Goal: Task Accomplishment & Management: Complete application form

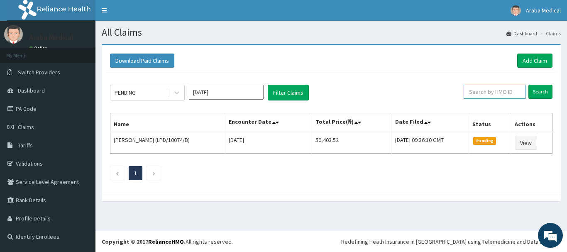
click at [475, 92] on input "text" at bounding box center [495, 92] width 62 height 14
type input "SBL/10444/B"
click at [539, 92] on input "Search" at bounding box center [541, 92] width 24 height 14
click at [482, 91] on input "SBL/10444/B" at bounding box center [482, 92] width 56 height 14
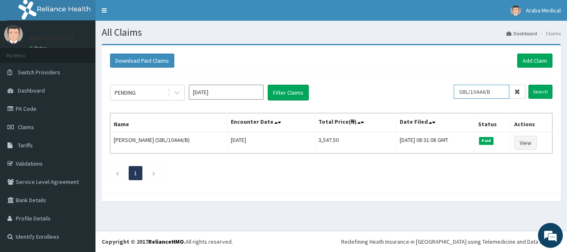
click at [482, 91] on input "SBL/10444/B" at bounding box center [482, 92] width 56 height 14
click at [536, 59] on link "Add Claim" at bounding box center [535, 61] width 35 height 14
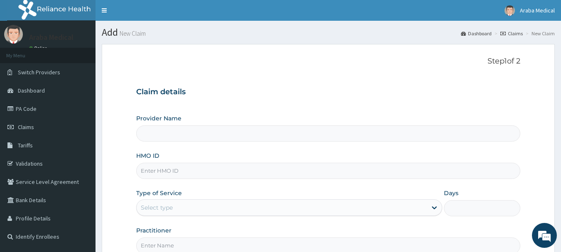
type input "[GEOGRAPHIC_DATA]"
click at [307, 176] on input "HMO ID" at bounding box center [328, 171] width 385 height 16
paste input "SBL/10444/B"
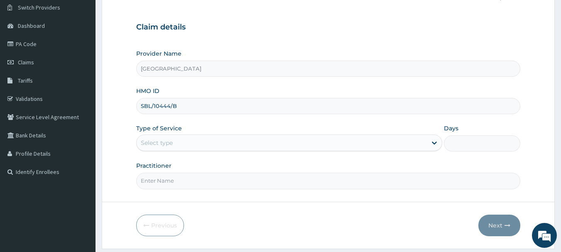
scroll to position [68, 0]
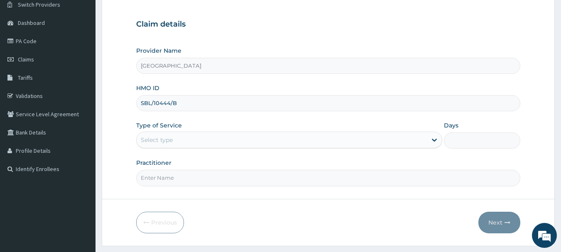
type input "SBL/10444/B"
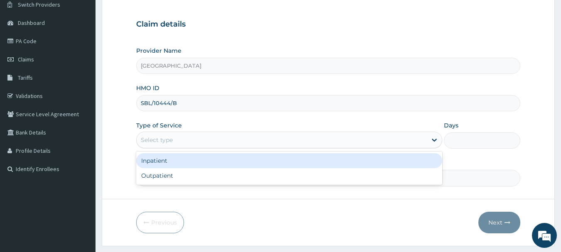
click at [210, 142] on div "Select type" at bounding box center [282, 139] width 290 height 13
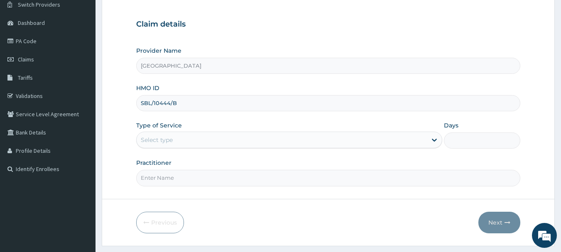
drag, startPoint x: 211, startPoint y: 142, endPoint x: 207, endPoint y: 134, distance: 8.7
click at [207, 134] on div "Select type" at bounding box center [282, 139] width 290 height 13
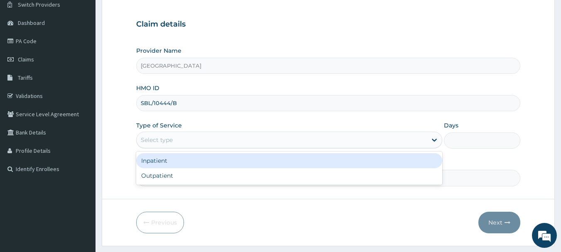
click at [207, 134] on div "Select type" at bounding box center [282, 139] width 290 height 13
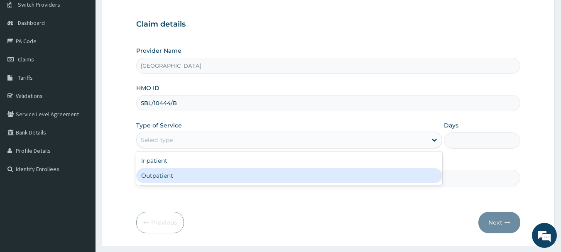
click at [197, 169] on div "Outpatient" at bounding box center [289, 175] width 306 height 15
type input "1"
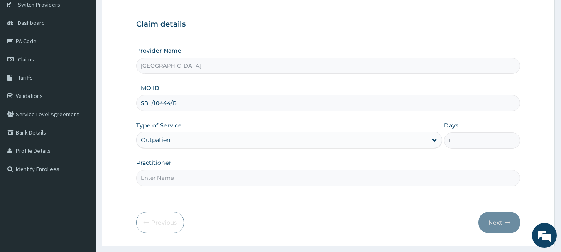
click at [201, 175] on input "Practitioner" at bounding box center [328, 178] width 385 height 16
type input "DR KAMSON"
click at [500, 219] on button "Next" at bounding box center [499, 223] width 42 height 22
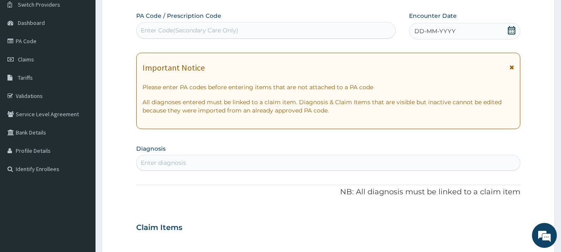
click at [511, 31] on icon at bounding box center [512, 30] width 8 height 8
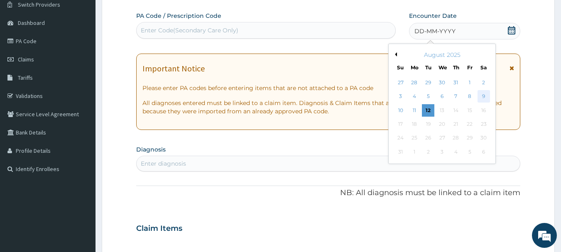
click at [484, 93] on div "9" at bounding box center [484, 97] width 12 height 12
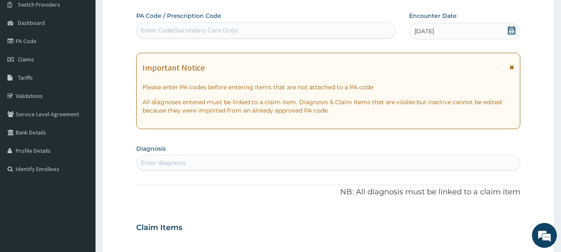
click at [248, 167] on div "Enter diagnosis" at bounding box center [329, 162] width 384 height 13
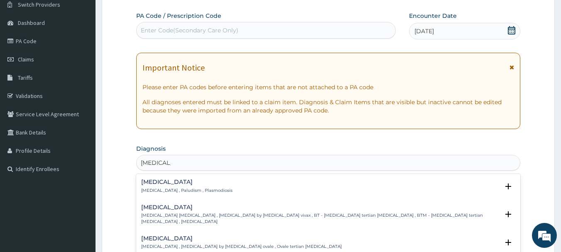
type input "MALARIA F"
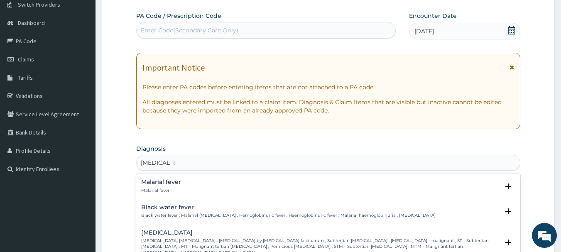
click at [248, 218] on p "Black water fever , Malarial hemoglobinuria , Hemoglobinuric fever , Haemoglobi…" at bounding box center [288, 216] width 294 height 6
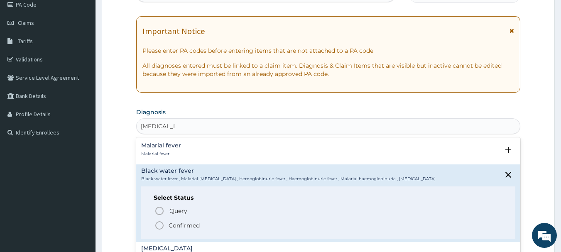
scroll to position [121, 0]
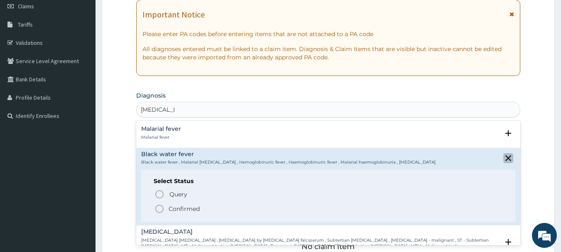
click at [503, 161] on icon "close select status" at bounding box center [508, 158] width 10 height 10
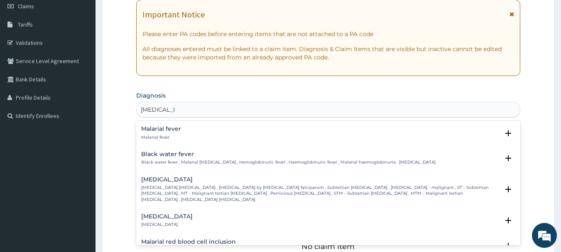
click at [273, 181] on h4 "Falciparum malaria" at bounding box center [320, 180] width 358 height 6
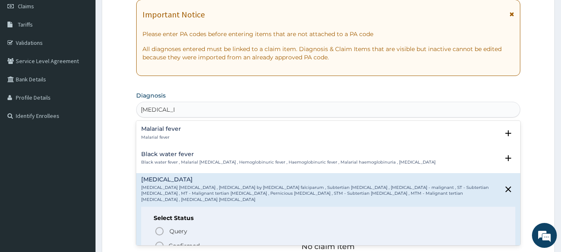
click at [162, 241] on icon "status option filled" at bounding box center [160, 246] width 10 height 10
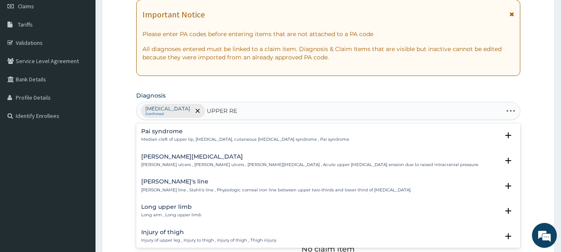
type input "UPPER RES"
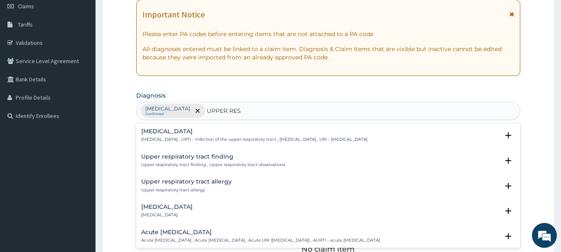
click at [200, 132] on h4 "[MEDICAL_DATA]" at bounding box center [254, 131] width 226 height 6
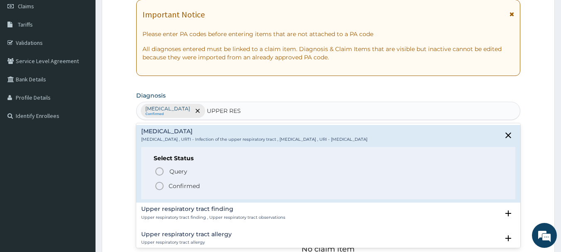
click at [159, 186] on icon "status option filled" at bounding box center [160, 186] width 10 height 10
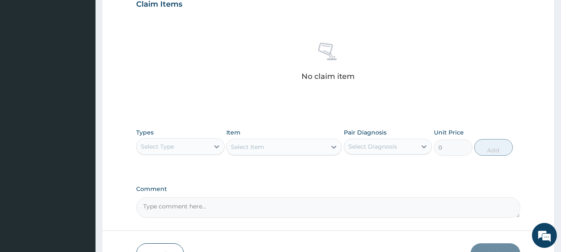
scroll to position [315, 0]
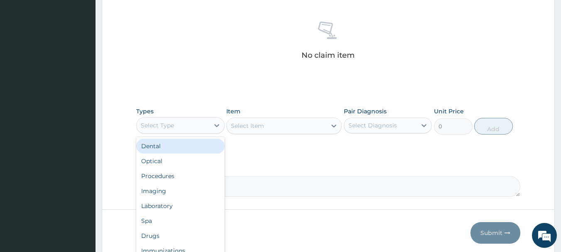
click at [178, 124] on div "Select Type" at bounding box center [173, 125] width 73 height 13
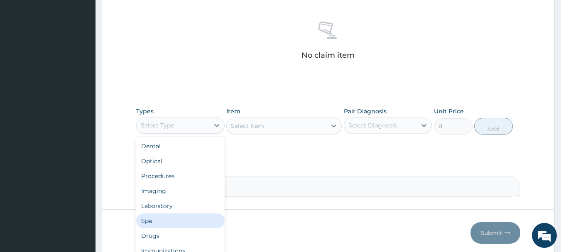
click at [186, 215] on div "Spa" at bounding box center [180, 220] width 88 height 15
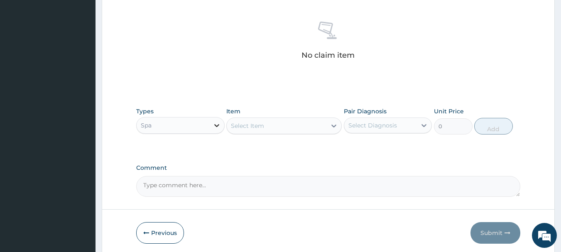
click at [214, 122] on icon at bounding box center [217, 125] width 8 height 8
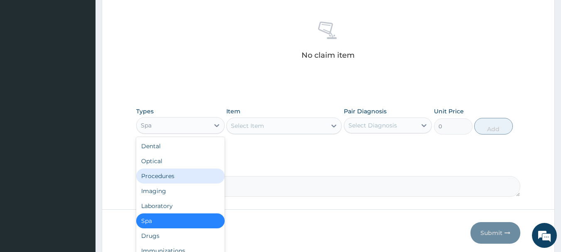
click at [185, 178] on div "Procedures" at bounding box center [180, 176] width 88 height 15
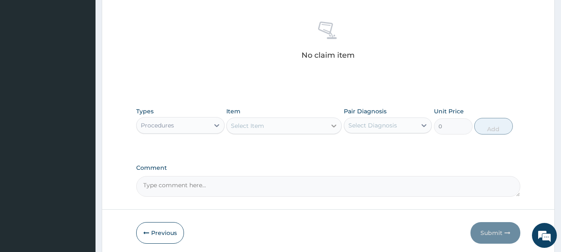
click at [334, 129] on icon at bounding box center [334, 126] width 8 height 8
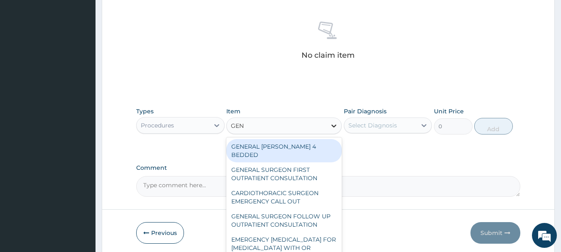
type input "GENE"
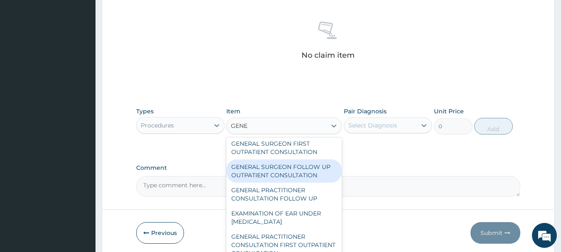
scroll to position [31, 0]
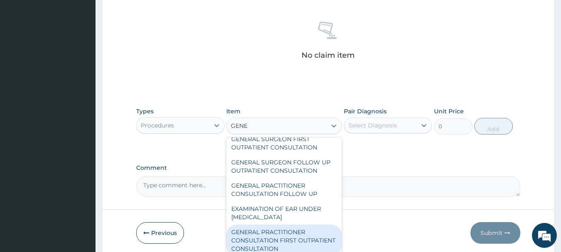
click at [290, 232] on div "GENERAL PRACTITIONER CONSULTATION FIRST OUTPATIENT CONSULTATION" at bounding box center [283, 241] width 115 height 32
type input "3547.5"
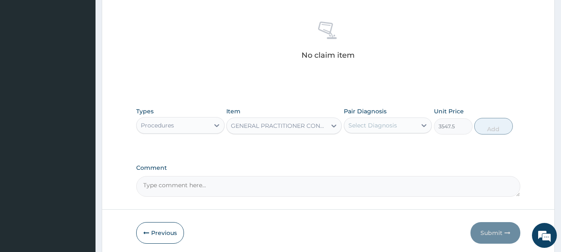
click at [378, 127] on div "Select Diagnosis" at bounding box center [372, 125] width 49 height 8
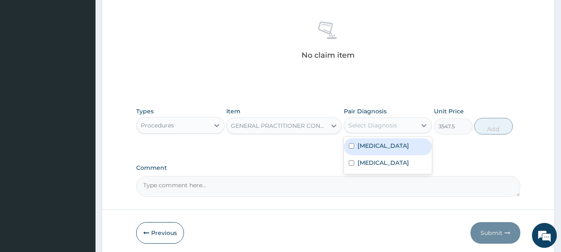
click at [371, 142] on label "[MEDICAL_DATA]" at bounding box center [384, 146] width 52 height 8
checkbox input "true"
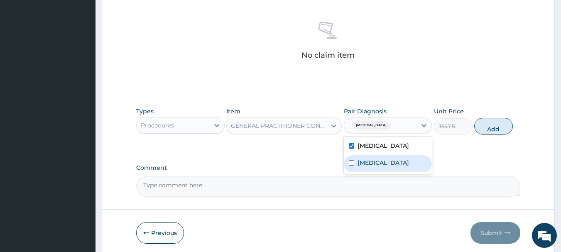
click at [372, 162] on label "[MEDICAL_DATA]" at bounding box center [384, 163] width 52 height 8
checkbox input "true"
click at [491, 127] on button "Add" at bounding box center [493, 126] width 39 height 17
type input "0"
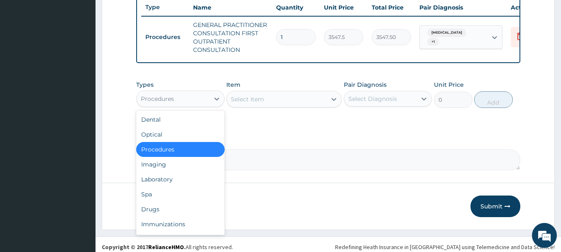
click at [204, 105] on div "Procedures" at bounding box center [173, 98] width 73 height 13
click at [204, 187] on div "Laboratory" at bounding box center [180, 179] width 88 height 15
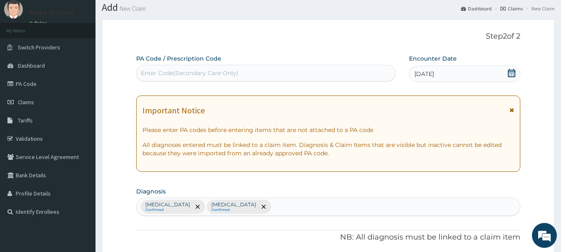
scroll to position [23, 0]
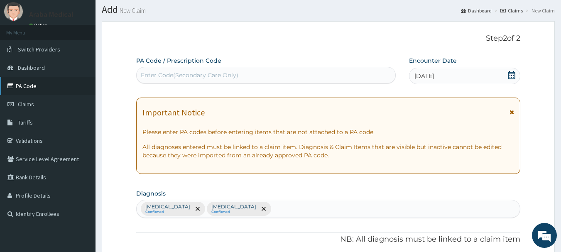
click at [24, 85] on link "PA Code" at bounding box center [48, 86] width 96 height 18
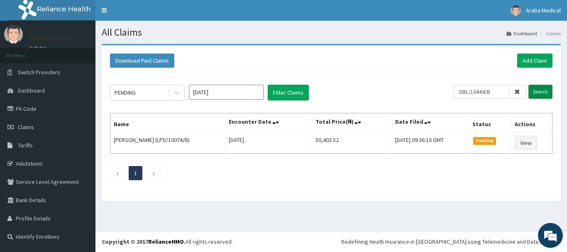
type input "SBL/10444/B"
click at [540, 93] on input "Search" at bounding box center [541, 92] width 24 height 14
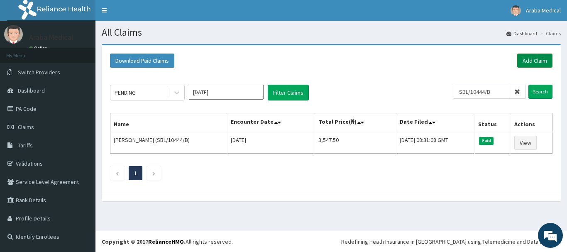
click at [540, 59] on link "Add Claim" at bounding box center [535, 61] width 35 height 14
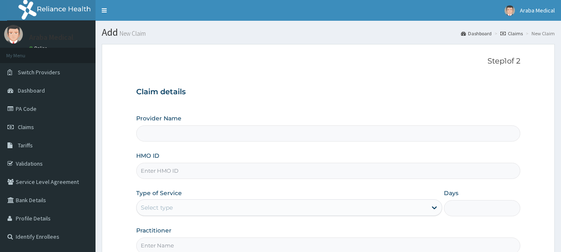
click at [179, 173] on input "HMO ID" at bounding box center [328, 171] width 385 height 16
type input "[GEOGRAPHIC_DATA]"
paste input "SBL/10444/B"
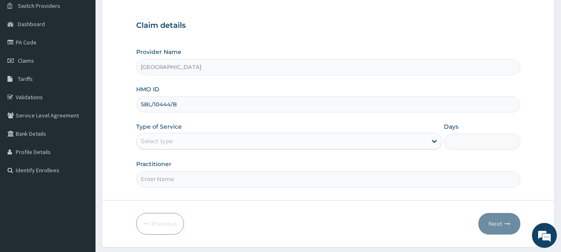
scroll to position [67, 0]
type input "SBL/10444/B"
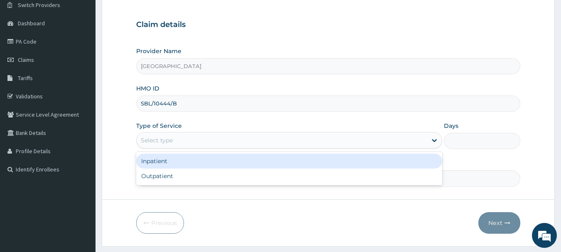
click at [276, 140] on div "Select type" at bounding box center [282, 140] width 290 height 13
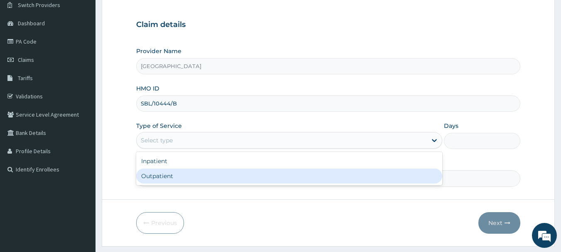
click at [234, 177] on div "Outpatient" at bounding box center [289, 176] width 306 height 15
type input "1"
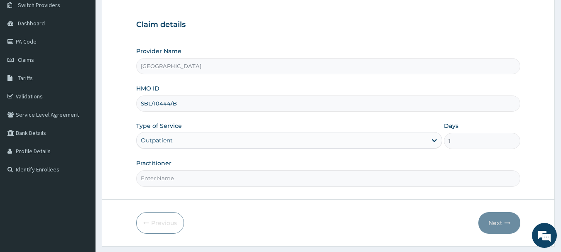
click at [239, 179] on input "Practitioner" at bounding box center [328, 178] width 385 height 16
type input "DR KAMSON"
click at [490, 231] on button "Next" at bounding box center [499, 223] width 42 height 22
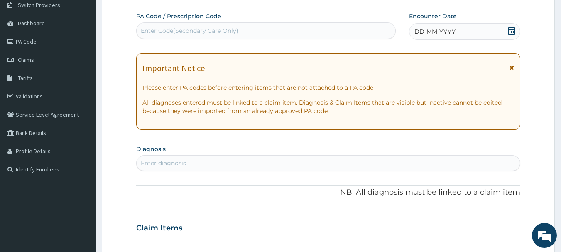
click at [285, 33] on div "Enter Code(Secondary Care Only)" at bounding box center [266, 30] width 259 height 13
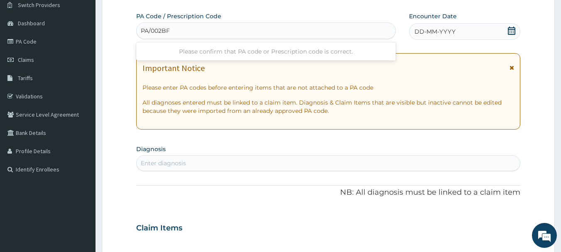
type input "PA/002BFA"
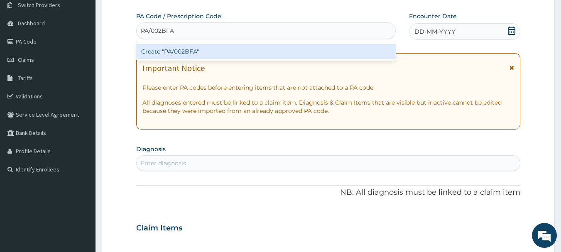
click at [293, 49] on div "Create "PA/002BFA"" at bounding box center [266, 51] width 260 height 15
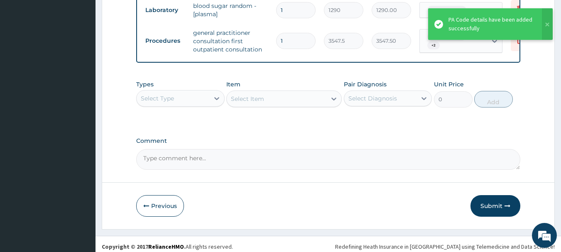
scroll to position [461, 0]
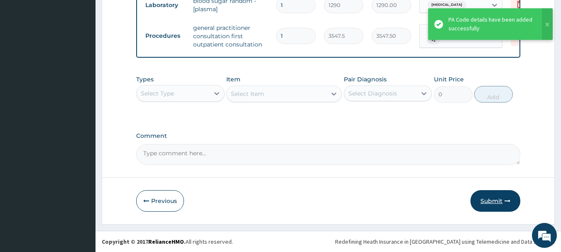
click at [489, 200] on button "Submit" at bounding box center [496, 201] width 50 height 22
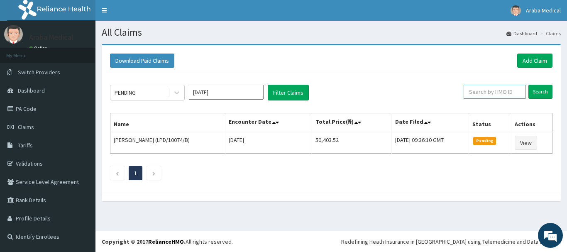
click at [491, 96] on input "text" at bounding box center [495, 92] width 62 height 14
type input "GCE/10005/C"
click at [540, 94] on input "Search" at bounding box center [541, 92] width 24 height 14
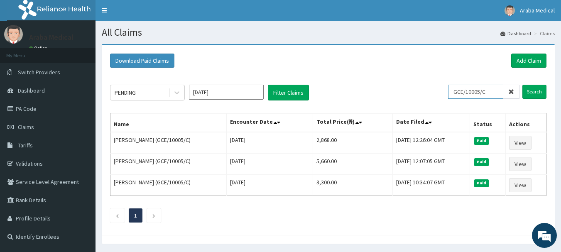
click at [473, 93] on input "GCE/10005/C" at bounding box center [475, 92] width 55 height 14
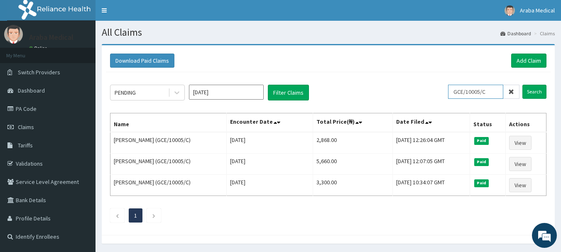
click at [473, 93] on input "GCE/10005/C" at bounding box center [475, 92] width 55 height 14
click at [528, 59] on link "Add Claim" at bounding box center [528, 61] width 35 height 14
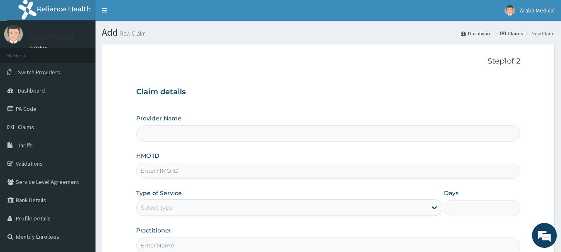
click at [285, 172] on input "HMO ID" at bounding box center [328, 171] width 385 height 16
type input "[GEOGRAPHIC_DATA]"
paste input "GCE/10005/C"
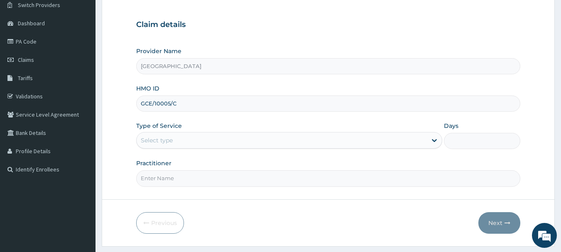
scroll to position [80, 0]
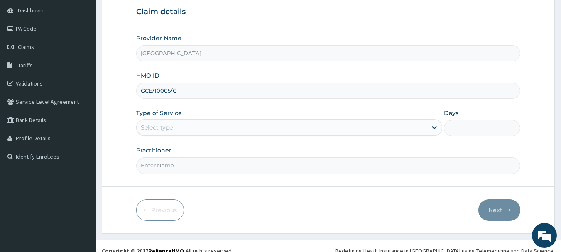
type input "GCE/10005/C"
click at [403, 130] on div "Select type" at bounding box center [282, 127] width 290 height 13
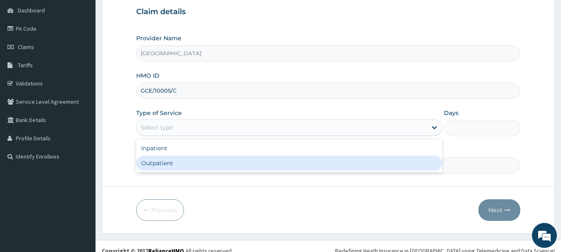
click at [379, 164] on div "Outpatient" at bounding box center [289, 163] width 306 height 15
type input "1"
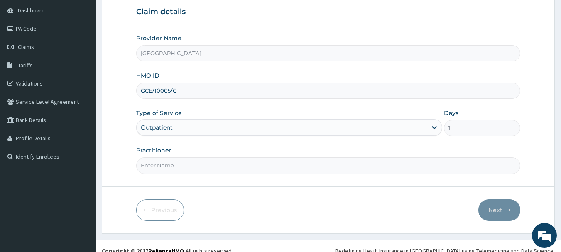
click at [317, 169] on input "Practitioner" at bounding box center [328, 165] width 385 height 16
type input "DR [PERSON_NAME]"
click at [495, 211] on button "Next" at bounding box center [499, 210] width 42 height 22
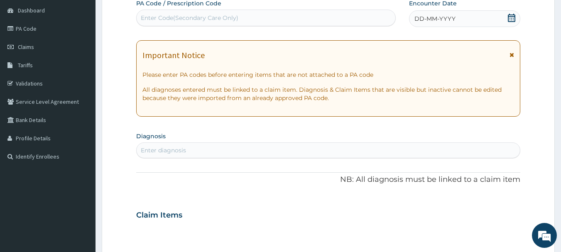
click at [516, 16] on icon at bounding box center [512, 18] width 8 height 8
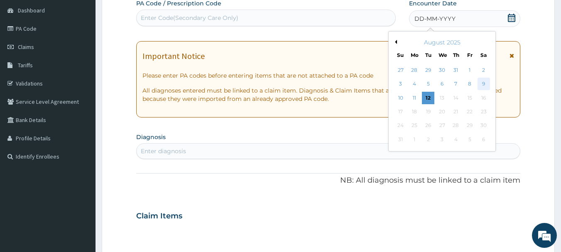
click at [484, 81] on div "9" at bounding box center [484, 84] width 12 height 12
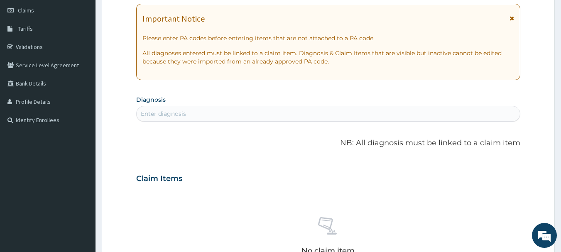
scroll to position [130, 0]
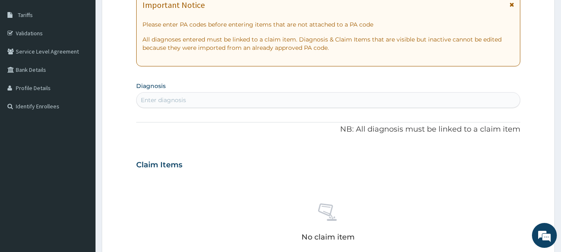
click at [366, 103] on div "Enter diagnosis" at bounding box center [329, 99] width 384 height 13
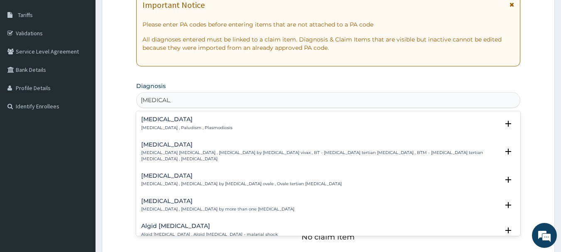
type input "MALARIA F"
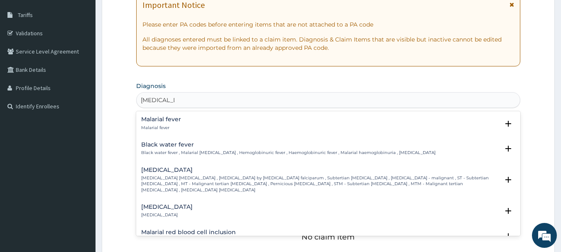
click at [224, 173] on h4 "Falciparum malaria" at bounding box center [320, 170] width 358 height 6
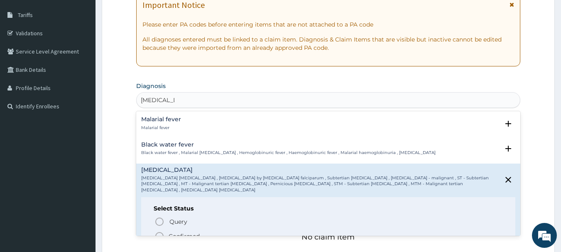
click at [161, 231] on icon "status option filled" at bounding box center [160, 236] width 10 height 10
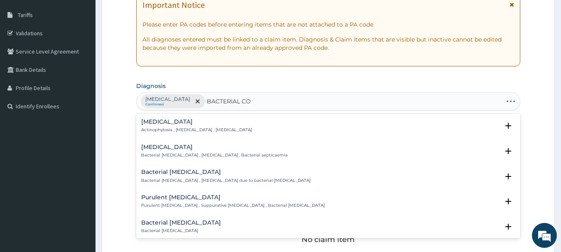
type input "BACTERIAL CON"
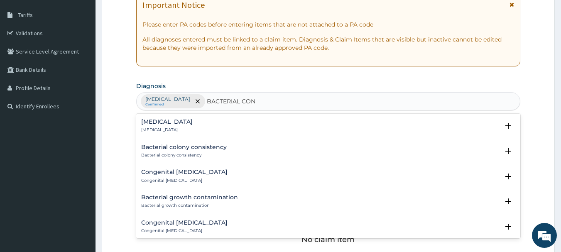
click at [181, 123] on h4 "Bacterial conjunctivitis" at bounding box center [167, 122] width 52 height 6
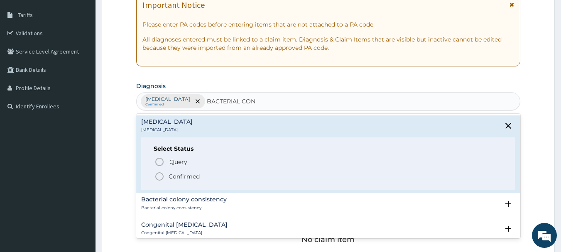
click at [158, 174] on icon "status option filled" at bounding box center [160, 177] width 10 height 10
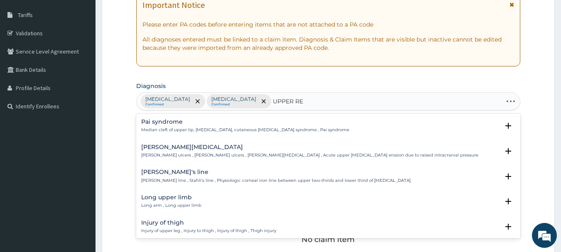
type input "UPPER RES"
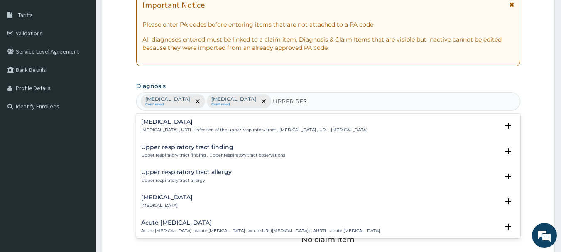
click at [184, 121] on h4 "Upper respiratory infection" at bounding box center [254, 122] width 226 height 6
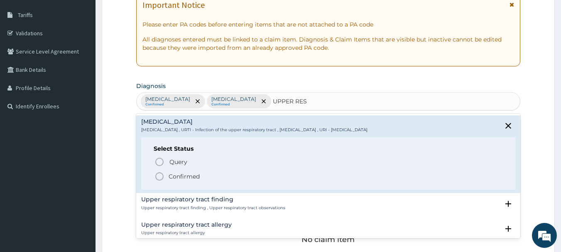
click at [162, 174] on circle "status option filled" at bounding box center [159, 176] width 7 height 7
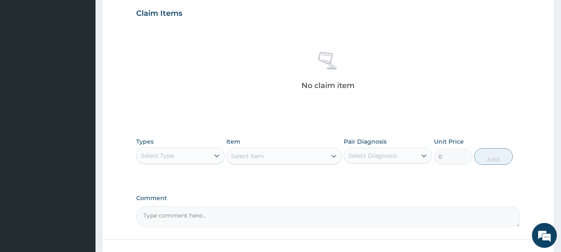
scroll to position [292, 0]
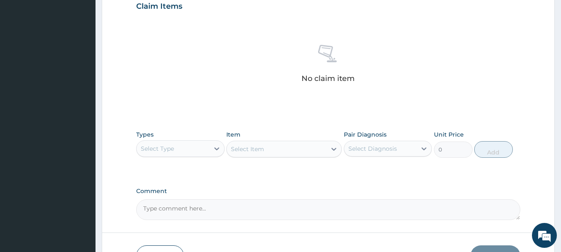
click at [206, 149] on div "Select Type" at bounding box center [173, 148] width 73 height 13
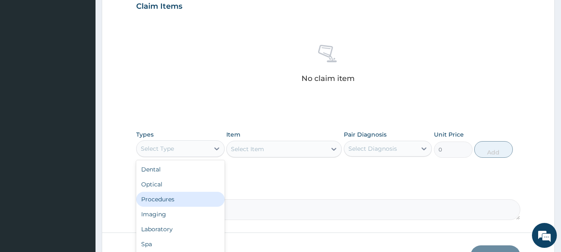
click at [179, 205] on div "Procedures" at bounding box center [180, 199] width 88 height 15
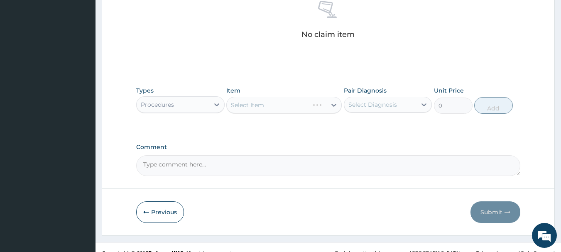
scroll to position [347, 0]
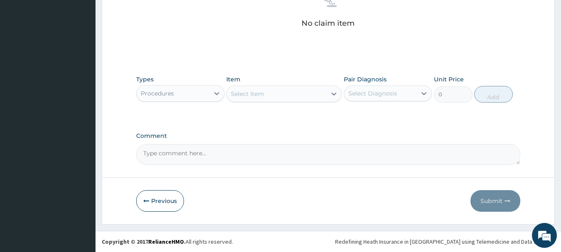
click at [313, 89] on div "Select Item" at bounding box center [277, 93] width 100 height 13
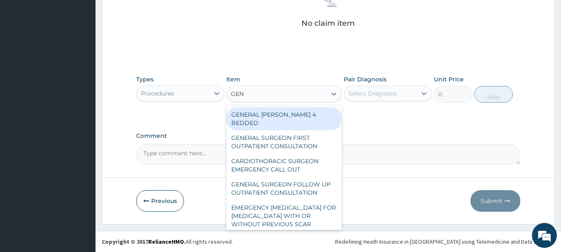
type input "GENE"
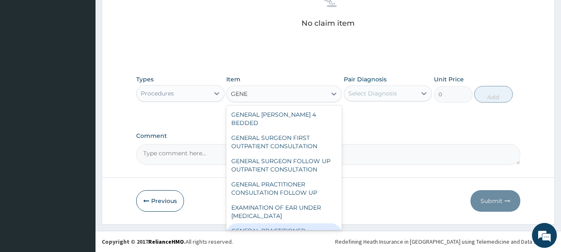
click at [313, 225] on div "GENERAL PRACTITIONER CONSULTATION FIRST OUTPATIENT CONSULTATION" at bounding box center [283, 239] width 115 height 32
type input "3547.5"
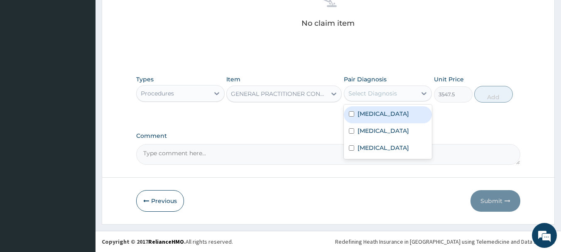
click at [387, 94] on div "Select Diagnosis" at bounding box center [372, 93] width 49 height 8
click at [383, 112] on label "Falciparum malaria" at bounding box center [384, 114] width 52 height 8
checkbox input "true"
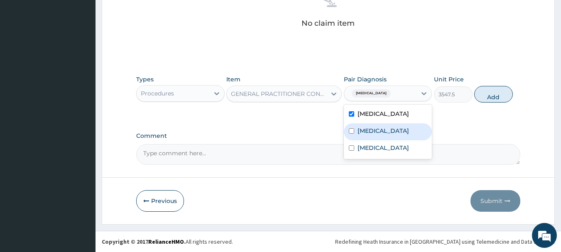
click at [383, 135] on div "Bacterial conjunctivitis" at bounding box center [388, 131] width 88 height 17
checkbox input "true"
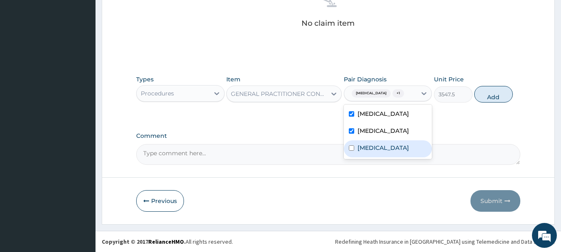
click at [383, 140] on div "Upper respiratory infection" at bounding box center [388, 148] width 88 height 17
checkbox input "true"
click at [498, 91] on button "Add" at bounding box center [493, 94] width 39 height 17
type input "0"
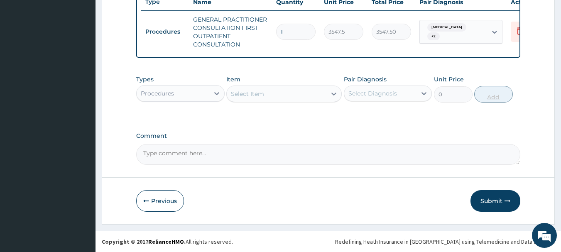
scroll to position [326, 0]
click at [207, 100] on div "Procedures" at bounding box center [180, 93] width 88 height 17
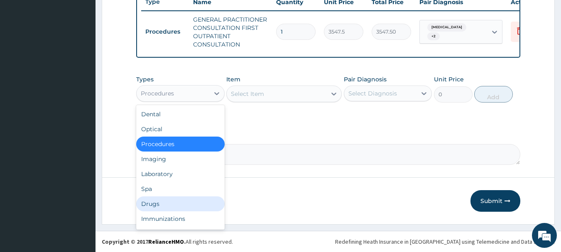
click at [187, 208] on div "Drugs" at bounding box center [180, 203] width 88 height 15
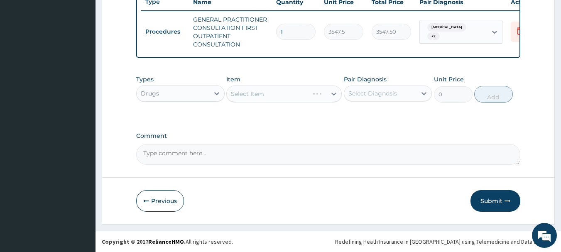
click at [327, 98] on div "Select Item" at bounding box center [283, 94] width 115 height 17
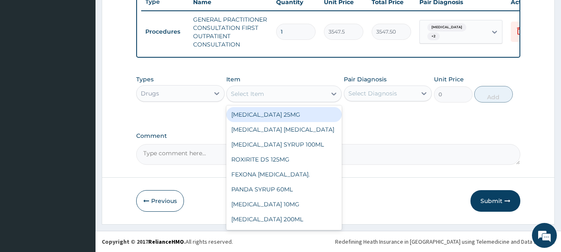
click at [327, 98] on div at bounding box center [333, 93] width 15 height 15
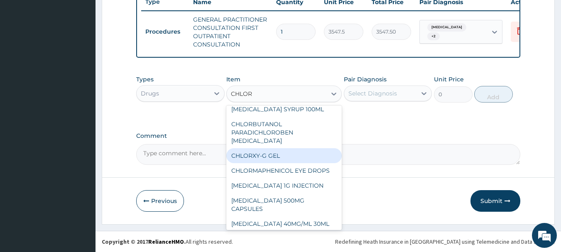
scroll to position [0, 0]
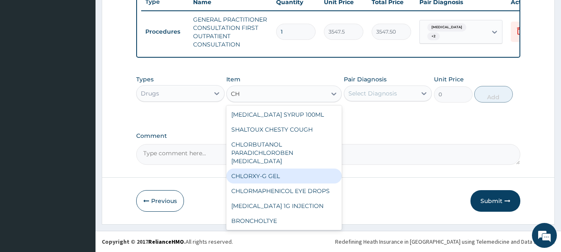
type input "C"
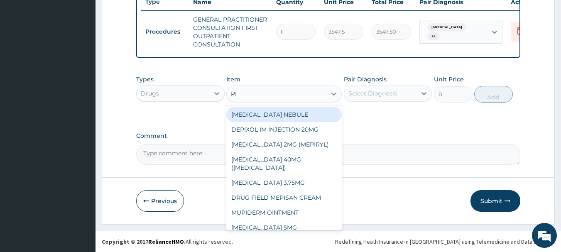
type input "PIR"
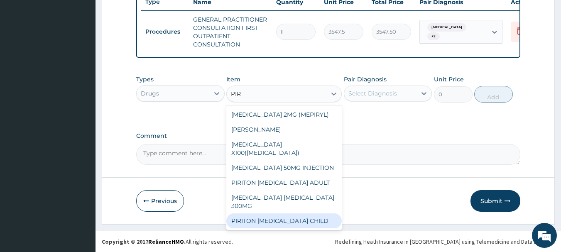
drag, startPoint x: 318, startPoint y: 221, endPoint x: 316, endPoint y: 206, distance: 15.5
click at [316, 206] on div "GLIMEPIRIDE 2MG (MEPIRYL) PIRITON TAB EVANS SPIRONOLACTONE X100(ALDACTONE) EPIR…" at bounding box center [283, 167] width 115 height 125
click at [316, 213] on div "PIRITON EXPECTORANT CHILD" at bounding box center [283, 220] width 115 height 15
type input "1182.5"
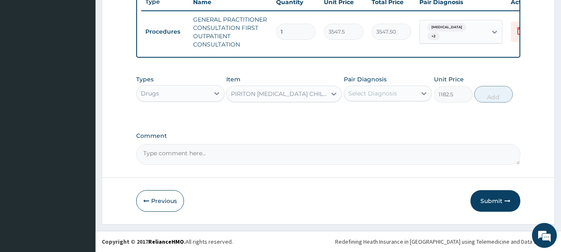
click at [410, 96] on div "Select Diagnosis" at bounding box center [380, 93] width 73 height 13
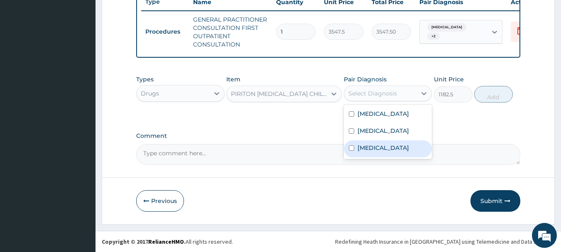
click at [403, 152] on label "Upper respiratory infection" at bounding box center [384, 148] width 52 height 8
checkbox input "true"
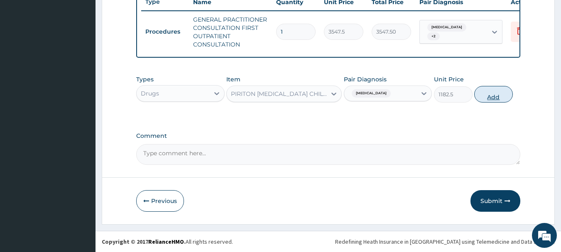
click at [491, 99] on button "Add" at bounding box center [493, 94] width 39 height 17
type input "0"
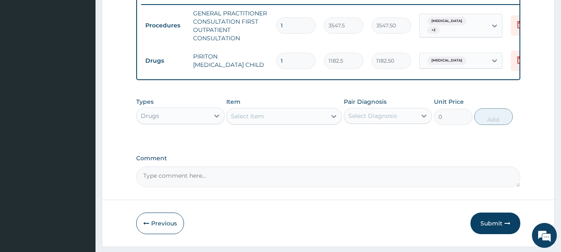
click at [290, 123] on div "Select Item" at bounding box center [277, 116] width 100 height 13
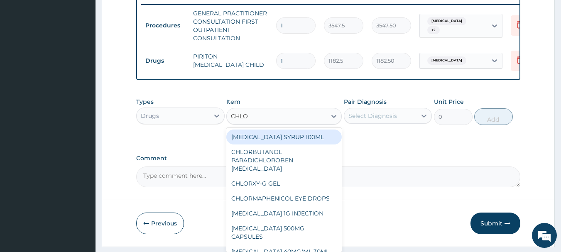
type input "CHLOR"
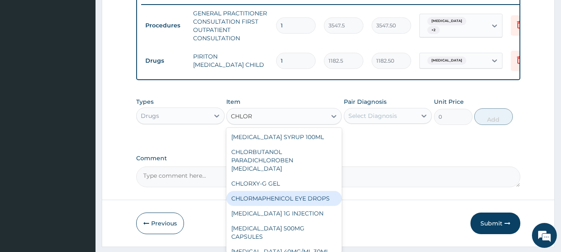
click at [292, 196] on div "CHLORMAPHENICOL EYE DROPS" at bounding box center [283, 198] width 115 height 15
type input "946"
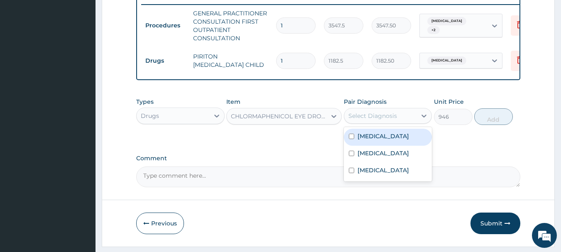
click at [388, 118] on div "Select Diagnosis" at bounding box center [372, 116] width 49 height 8
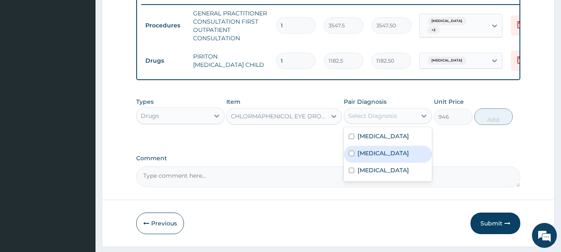
click at [364, 163] on div "Bacterial conjunctivitis" at bounding box center [388, 154] width 88 height 17
checkbox input "true"
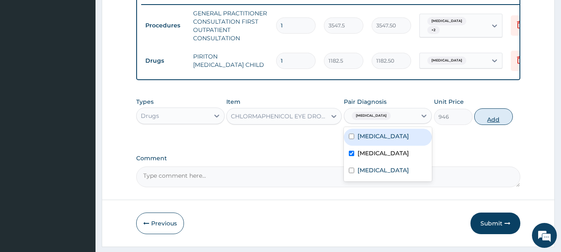
click at [497, 120] on button "Add" at bounding box center [493, 116] width 39 height 17
type input "0"
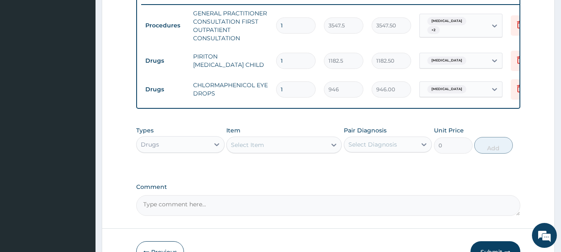
click at [300, 150] on div "Select Item" at bounding box center [277, 144] width 100 height 13
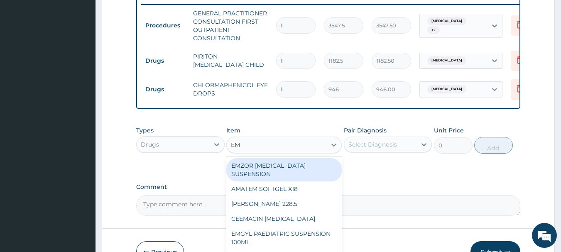
type input "EMM"
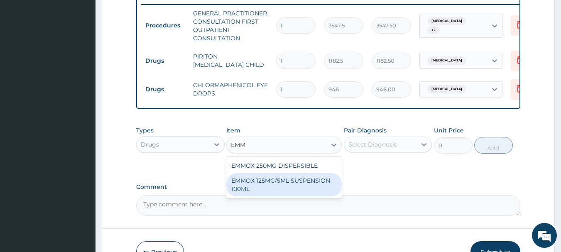
click at [282, 189] on div "EMMOX 125MG/5ML SUSPENSION 100ML" at bounding box center [283, 184] width 115 height 23
type input "1300.75"
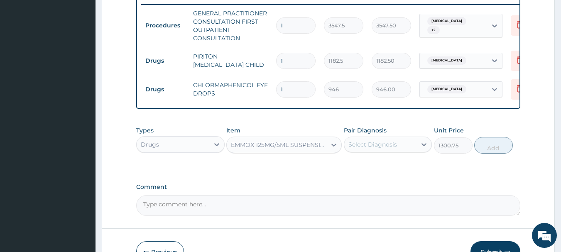
click at [400, 151] on div "Select Diagnosis" at bounding box center [380, 144] width 73 height 13
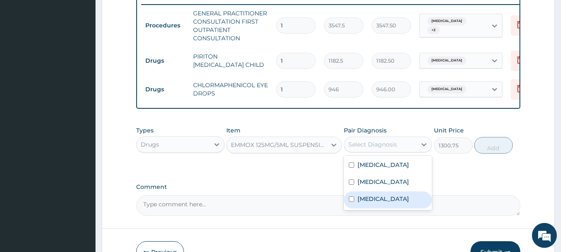
click at [393, 203] on label "Upper respiratory infection" at bounding box center [384, 199] width 52 height 8
checkbox input "true"
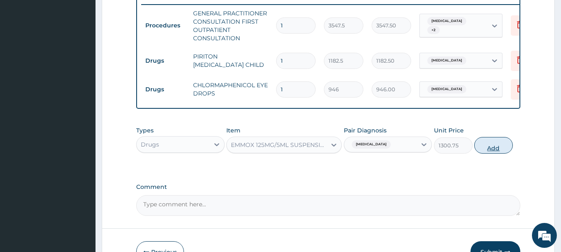
click at [502, 154] on button "Add" at bounding box center [493, 145] width 39 height 17
type input "0"
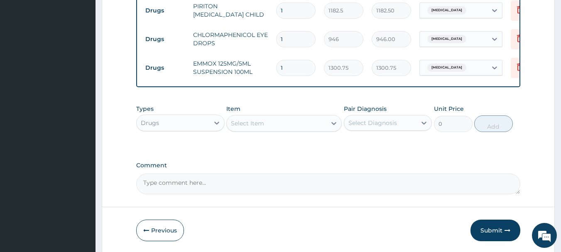
scroll to position [412, 0]
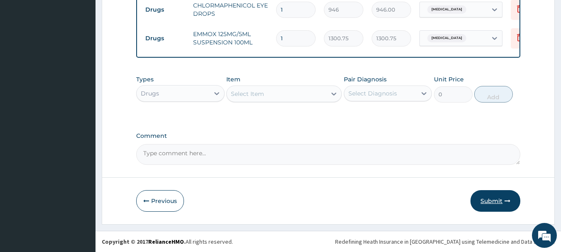
click at [488, 199] on button "Submit" at bounding box center [496, 201] width 50 height 22
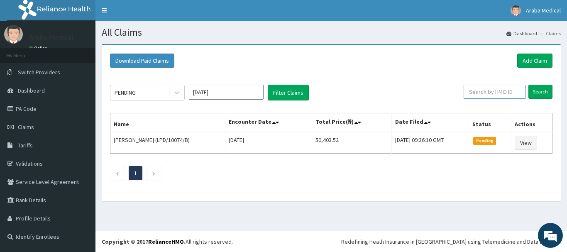
click at [481, 95] on input "text" at bounding box center [495, 92] width 62 height 14
paste input "GCE/10005/C"
type input "GCE/10005/B"
click at [540, 88] on input "Search" at bounding box center [541, 92] width 24 height 14
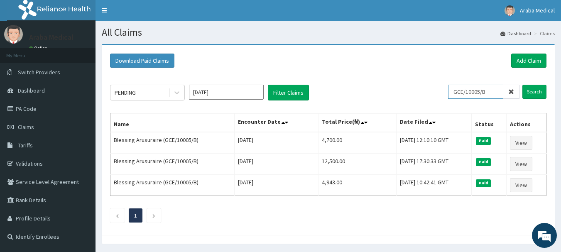
click at [474, 90] on input "GCE/10005/B" at bounding box center [475, 92] width 55 height 14
click at [535, 61] on link "Add Claim" at bounding box center [528, 61] width 35 height 14
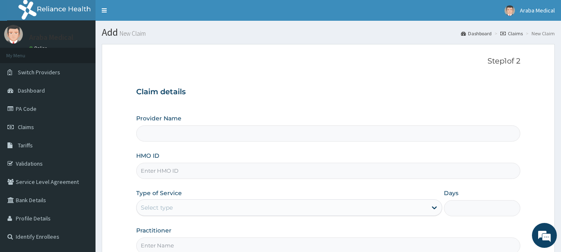
type input "[GEOGRAPHIC_DATA]"
click at [193, 169] on input "HMO ID" at bounding box center [328, 171] width 385 height 16
paste input "GCE/10005/B"
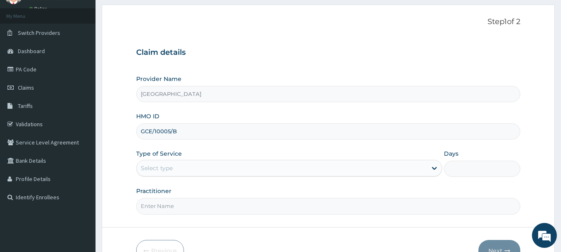
scroll to position [89, 0]
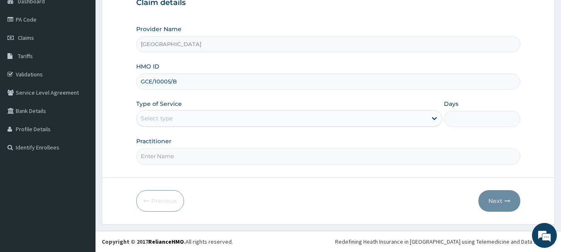
type input "GCE/10005/B"
click at [264, 117] on div "Select type" at bounding box center [282, 118] width 290 height 13
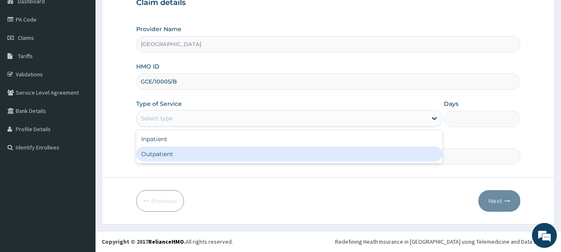
click at [246, 153] on div "Outpatient" at bounding box center [289, 154] width 306 height 15
type input "1"
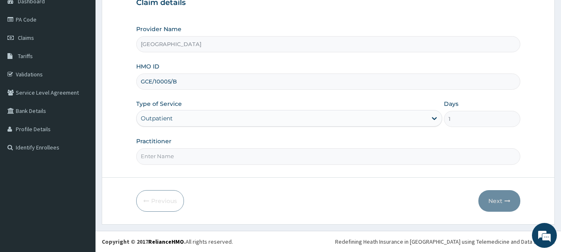
click at [248, 162] on input "Practitioner" at bounding box center [328, 156] width 385 height 16
type input "DR BAMS"
click at [494, 201] on button "Next" at bounding box center [499, 201] width 42 height 22
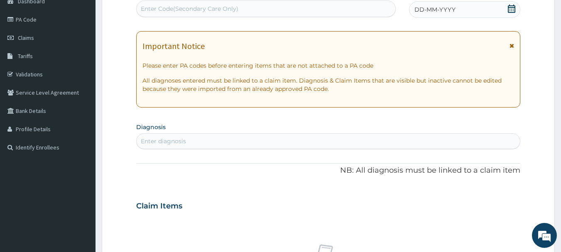
click at [509, 11] on icon at bounding box center [512, 9] width 8 height 8
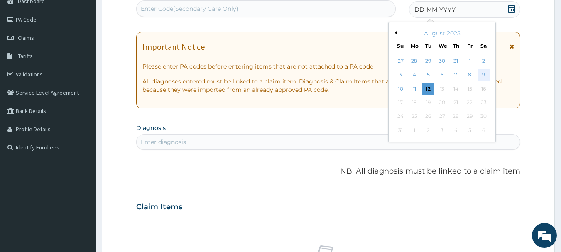
click at [482, 70] on div "9" at bounding box center [484, 75] width 12 height 12
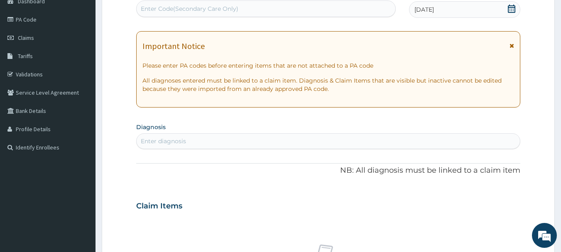
click at [482, 70] on p "Please enter PA codes before entering items that are not attached to a PA code" at bounding box center [328, 65] width 372 height 8
click at [205, 140] on div "Enter diagnosis" at bounding box center [329, 141] width 384 height 13
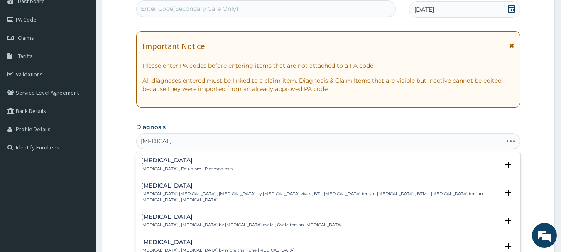
type input "MALARIA F"
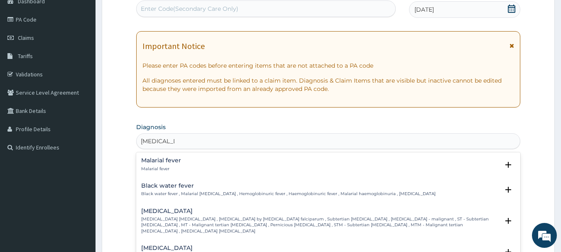
click at [179, 206] on div "Falciparum malaria Falciparum malaria , Malignant tertian malaria , Malaria by …" at bounding box center [328, 223] width 385 height 37
click at [179, 213] on h4 "Falciparum malaria" at bounding box center [320, 211] width 358 height 6
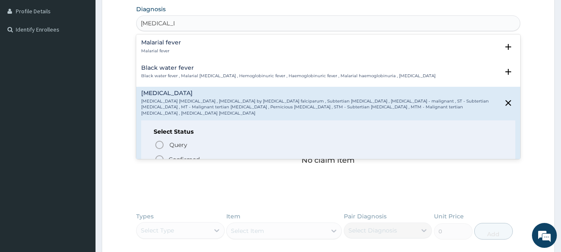
scroll to position [229, 0]
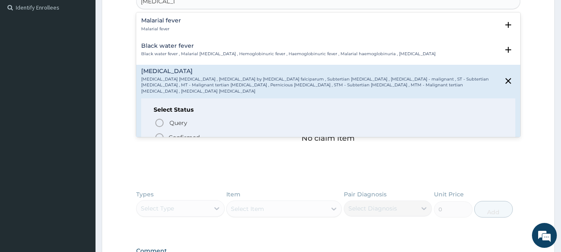
click at [161, 132] on icon "status option filled" at bounding box center [160, 137] width 10 height 10
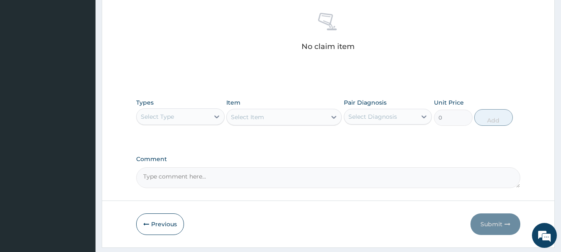
scroll to position [347, 0]
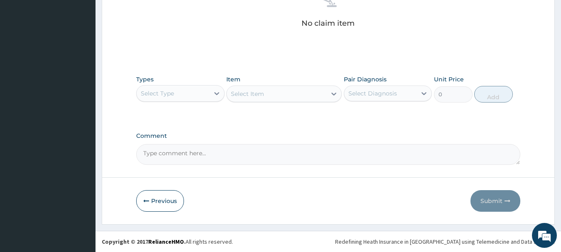
click at [185, 89] on div "Select Type" at bounding box center [173, 93] width 73 height 13
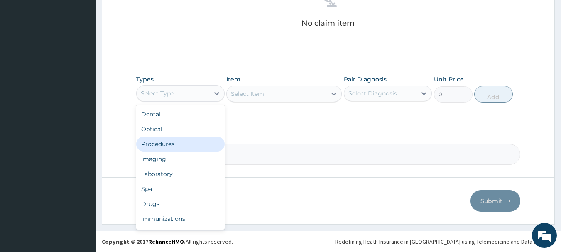
drag, startPoint x: 165, startPoint y: 204, endPoint x: 175, endPoint y: 140, distance: 64.4
click at [175, 140] on div "Dental Optical Procedures Imaging Laboratory Spa Drugs Immunizations Others Gym" at bounding box center [180, 167] width 88 height 125
click at [175, 140] on div "Procedures" at bounding box center [180, 144] width 88 height 15
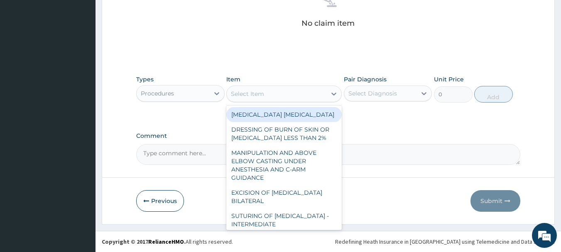
click at [328, 98] on div at bounding box center [333, 93] width 15 height 15
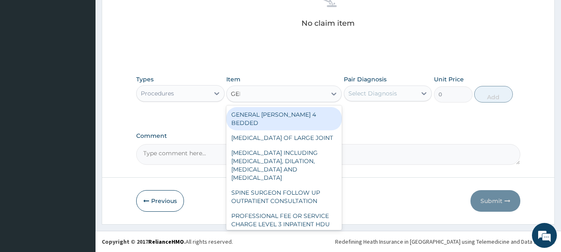
type input "GENE"
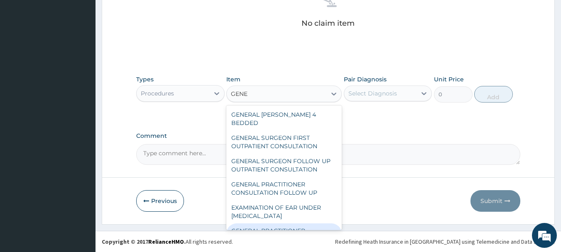
click at [310, 226] on div "GENERAL PRACTITIONER CONSULTATION FIRST OUTPATIENT CONSULTATION" at bounding box center [283, 239] width 115 height 32
type input "3547.5"
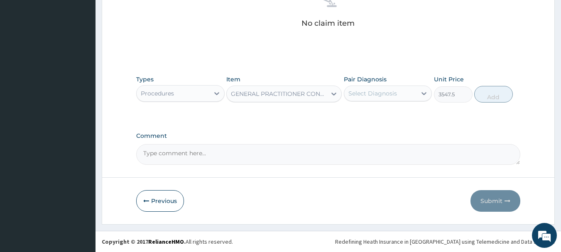
click at [411, 96] on div "Select Diagnosis" at bounding box center [380, 93] width 73 height 13
click at [407, 115] on label "Falciparum malaria" at bounding box center [384, 114] width 52 height 8
checkbox input "true"
click at [500, 96] on button "Add" at bounding box center [493, 94] width 39 height 17
type input "0"
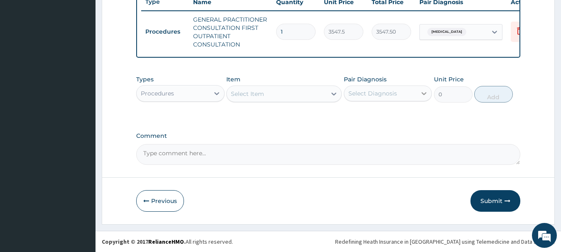
scroll to position [326, 0]
click at [216, 94] on icon at bounding box center [217, 93] width 8 height 8
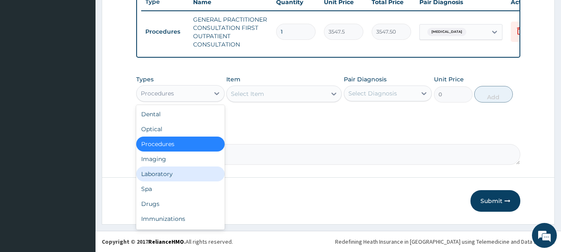
click at [191, 172] on div "Laboratory" at bounding box center [180, 174] width 88 height 15
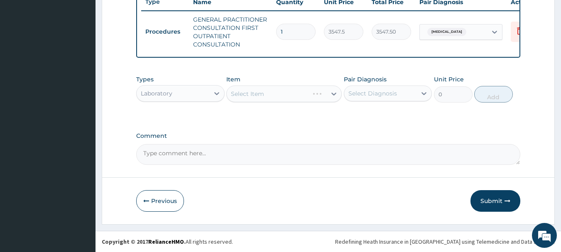
click at [340, 96] on div "Select Item" at bounding box center [283, 94] width 115 height 17
click at [337, 98] on icon at bounding box center [334, 94] width 8 height 8
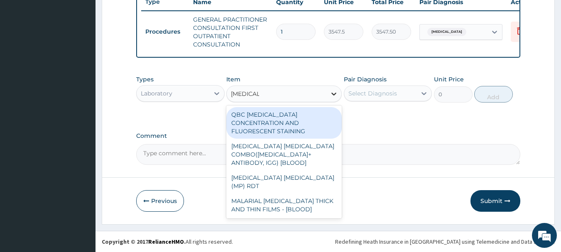
type input "MALARIA"
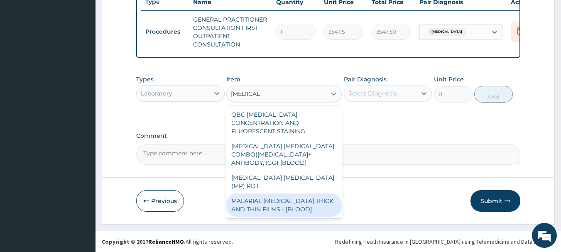
click at [290, 194] on div "MALARIAL PARASITE THICK AND THIN FILMS - [BLOOD]" at bounding box center [283, 205] width 115 height 23
type input "1612.5"
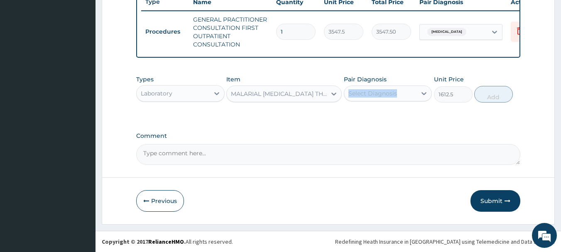
click at [397, 88] on div "Pair Diagnosis Select Diagnosis" at bounding box center [388, 88] width 88 height 27
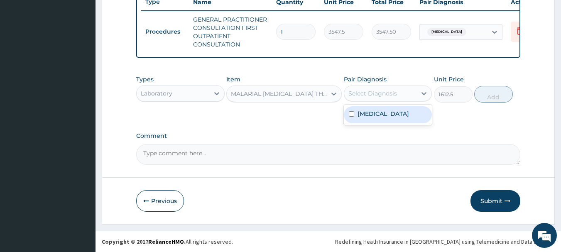
click at [410, 91] on div "Select Diagnosis" at bounding box center [380, 93] width 73 height 13
click at [396, 114] on label "Falciparum malaria" at bounding box center [384, 114] width 52 height 8
checkbox input "true"
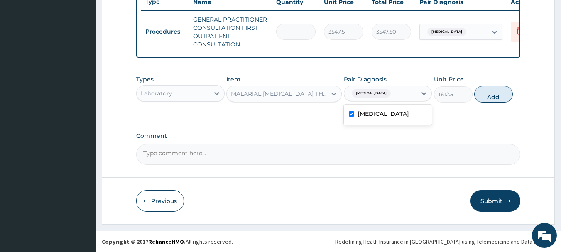
click at [493, 96] on button "Add" at bounding box center [493, 94] width 39 height 17
type input "0"
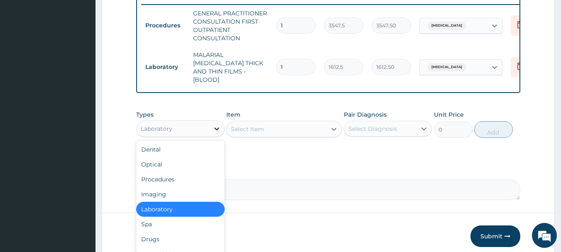
click at [218, 128] on icon at bounding box center [216, 129] width 5 height 3
click at [187, 239] on div "Drugs" at bounding box center [180, 239] width 88 height 15
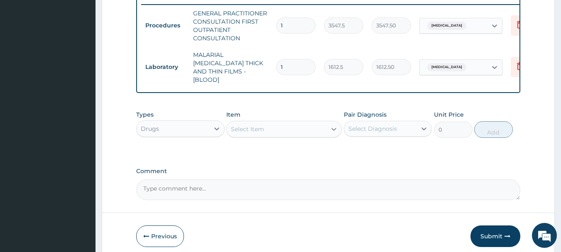
click at [335, 132] on div at bounding box center [333, 129] width 15 height 15
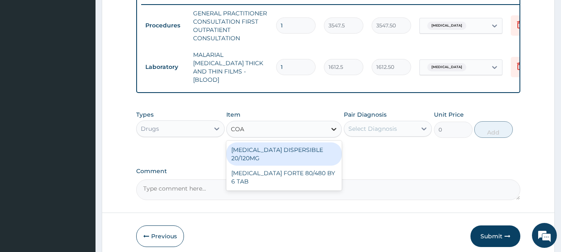
type input "COAR"
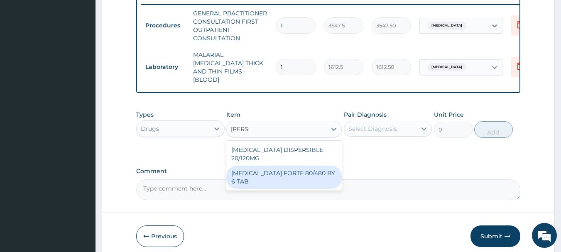
click at [320, 166] on div "COARTEM FORTE 80/480 BY 6 TAB" at bounding box center [283, 177] width 115 height 23
type input "449.3500061035156"
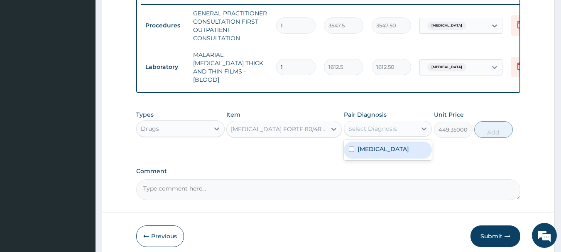
click at [389, 128] on div "Select Diagnosis" at bounding box center [372, 129] width 49 height 8
click at [380, 149] on label "Falciparum malaria" at bounding box center [384, 149] width 52 height 8
checkbox input "true"
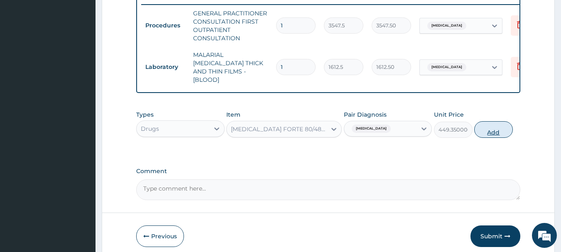
click at [497, 126] on button "Add" at bounding box center [493, 129] width 39 height 17
type input "0"
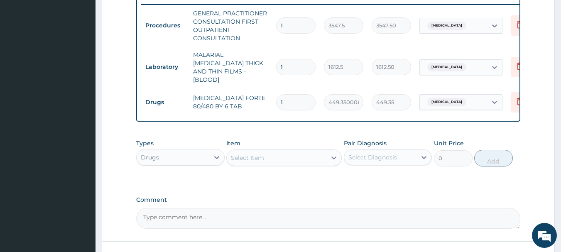
type input "0.00"
type input "6"
type input "2696.10"
type input "6"
click at [331, 157] on icon at bounding box center [334, 158] width 8 height 8
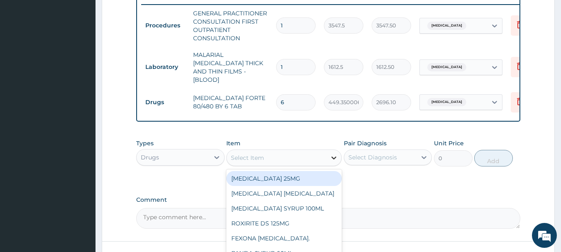
type input "O"
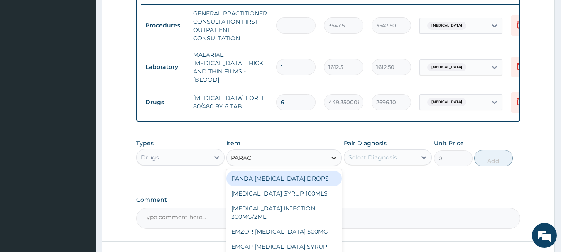
type input "PARACE"
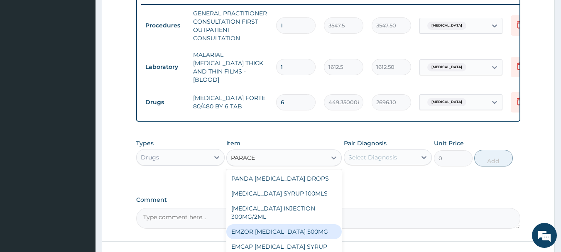
click at [308, 227] on div "EMZOR PARACETAMOL 500MG" at bounding box center [283, 231] width 115 height 15
type input "23.64999961853027"
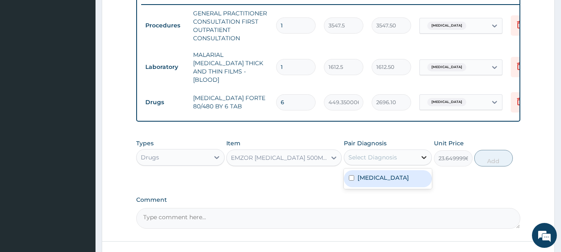
click at [419, 153] on div at bounding box center [424, 157] width 15 height 15
click at [397, 177] on label "Falciparum malaria" at bounding box center [384, 178] width 52 height 8
checkbox input "true"
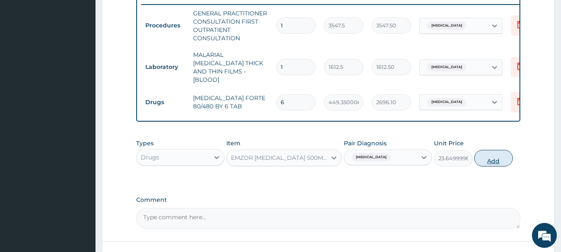
click at [489, 161] on button "Add" at bounding box center [493, 158] width 39 height 17
type input "0"
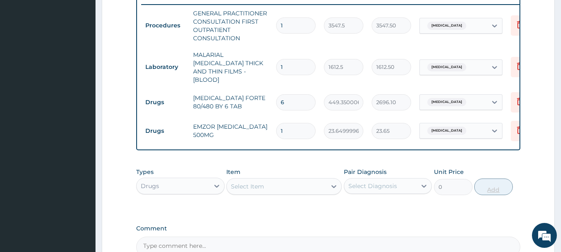
type input "18"
type input "425.70"
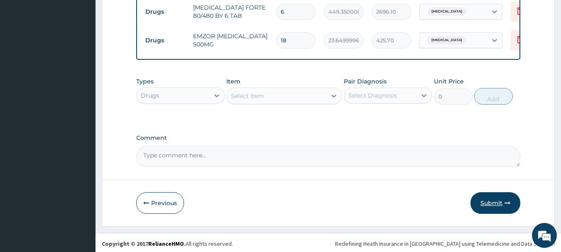
type input "18"
click at [493, 200] on button "Submit" at bounding box center [496, 203] width 50 height 22
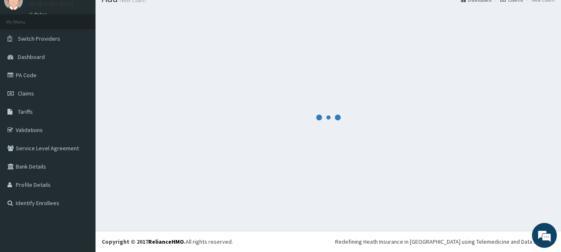
scroll to position [34, 0]
click at [493, 200] on div at bounding box center [328, 117] width 453 height 214
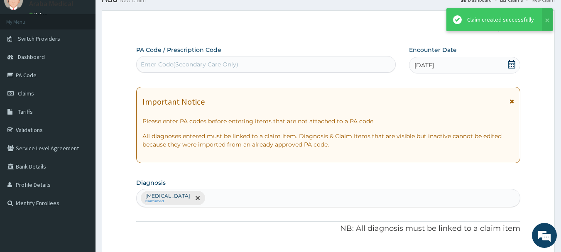
scroll to position [417, 0]
